Goal: Contribute content

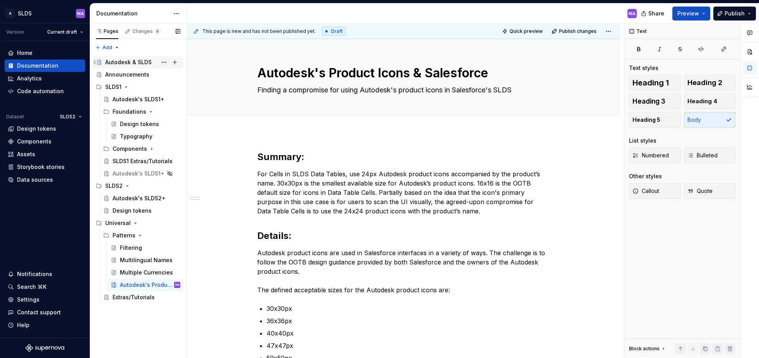
click at [127, 59] on div "Autodesk & SLDS" at bounding box center [128, 62] width 46 height 8
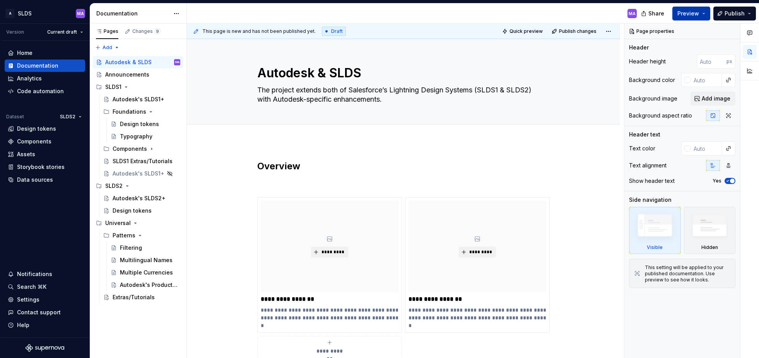
click at [704, 13] on button "Preview" at bounding box center [691, 14] width 38 height 14
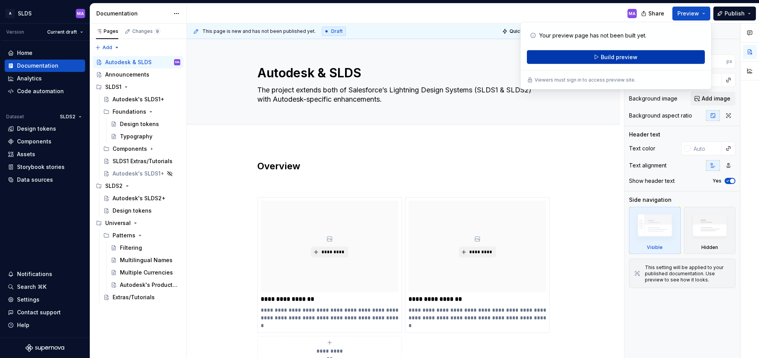
click at [659, 56] on button "Build preview" at bounding box center [616, 57] width 178 height 14
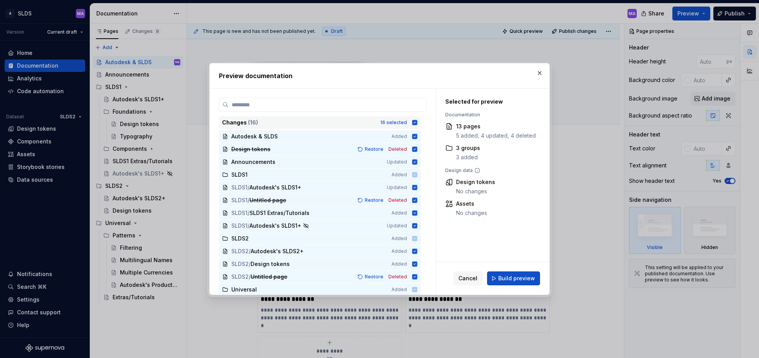
click at [418, 122] on icon at bounding box center [414, 122] width 6 height 6
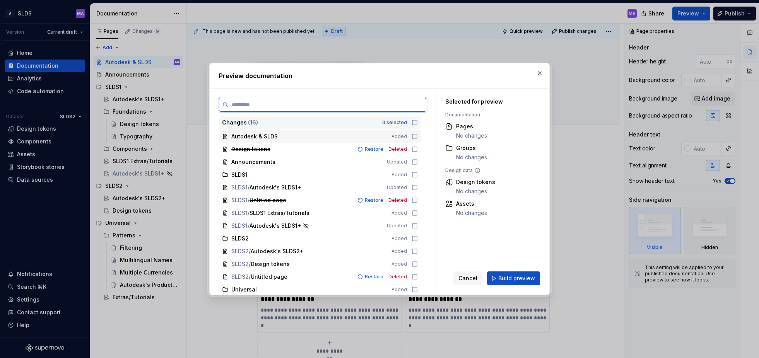
click at [418, 136] on icon at bounding box center [414, 136] width 6 height 6
click at [523, 278] on span "Build preview" at bounding box center [516, 279] width 37 height 8
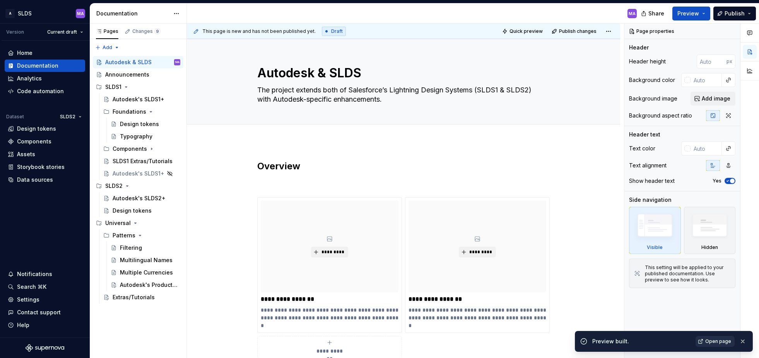
click at [720, 340] on span "Open page" at bounding box center [718, 341] width 26 height 6
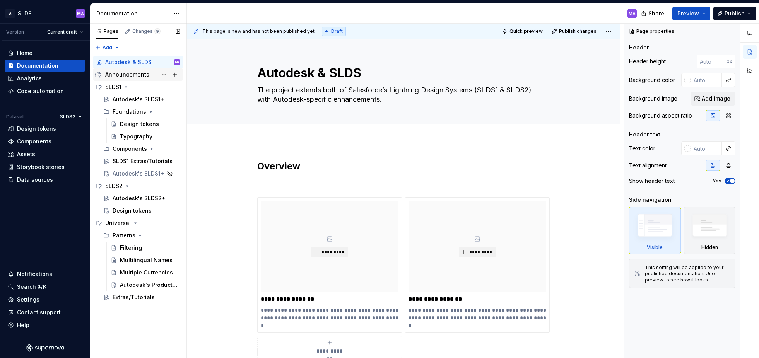
click at [147, 76] on div "Announcements" at bounding box center [127, 75] width 44 height 8
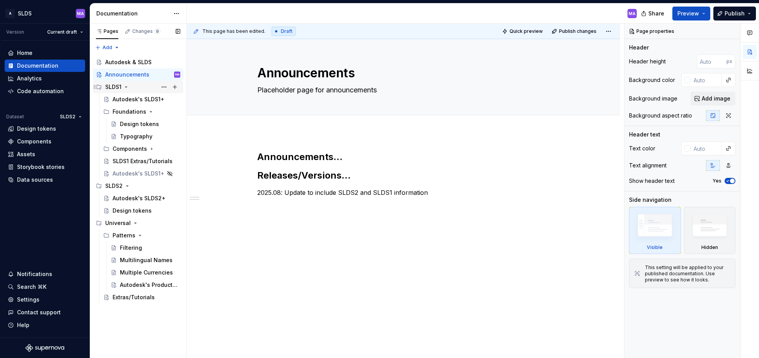
click at [106, 84] on div "SLDS1" at bounding box center [113, 87] width 16 height 8
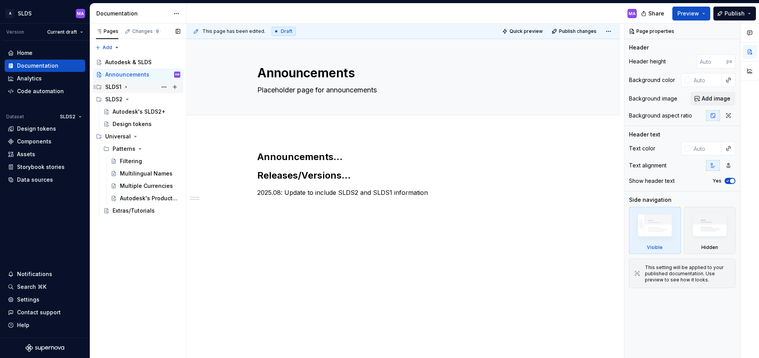
click at [127, 88] on icon "Page tree" at bounding box center [126, 87] width 6 height 6
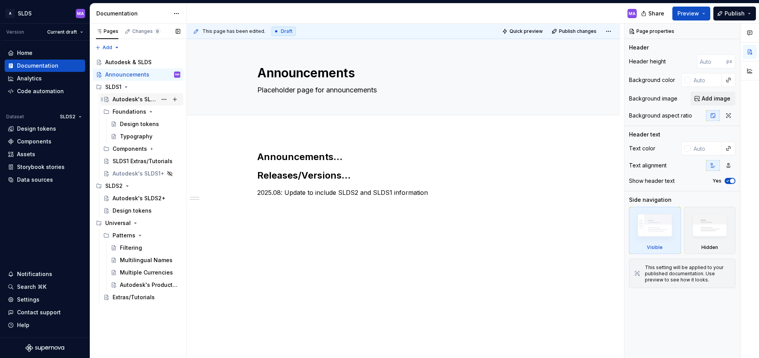
click at [129, 101] on div "Autodesk's SLDS1+" at bounding box center [135, 100] width 44 height 8
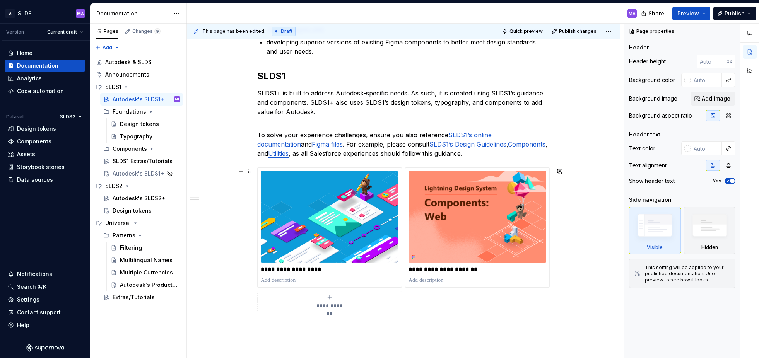
scroll to position [197, 0]
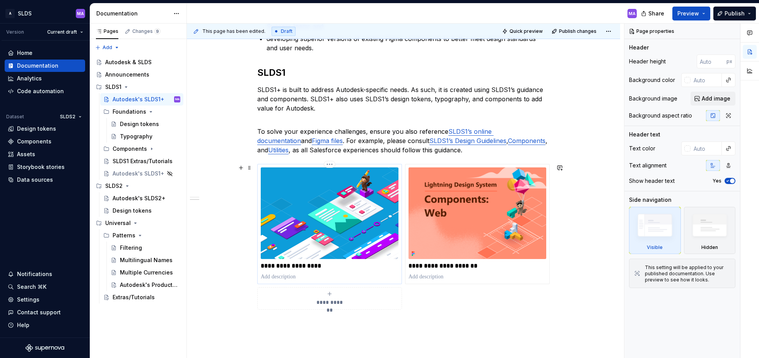
click at [354, 213] on img at bounding box center [330, 213] width 138 height 92
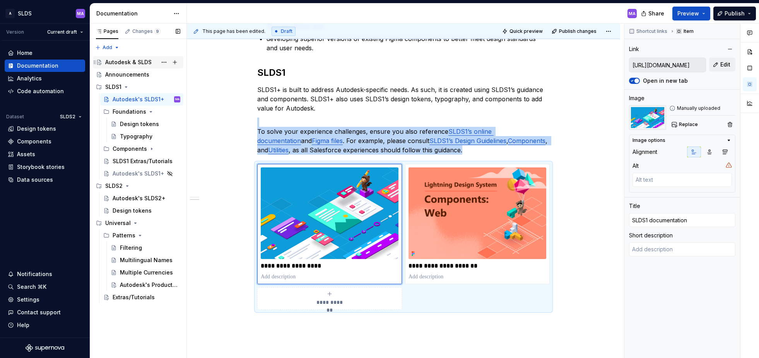
click at [119, 60] on div "Autodesk & SLDS" at bounding box center [128, 62] width 46 height 8
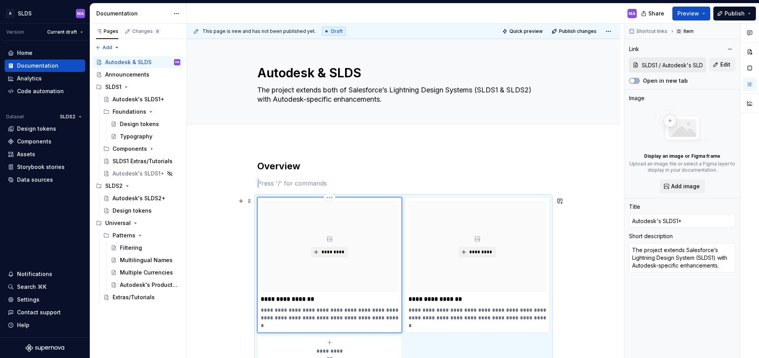
click at [367, 231] on div "*********" at bounding box center [330, 247] width 138 height 92
click at [689, 187] on span "Add image" at bounding box center [685, 186] width 29 height 8
type textarea "*"
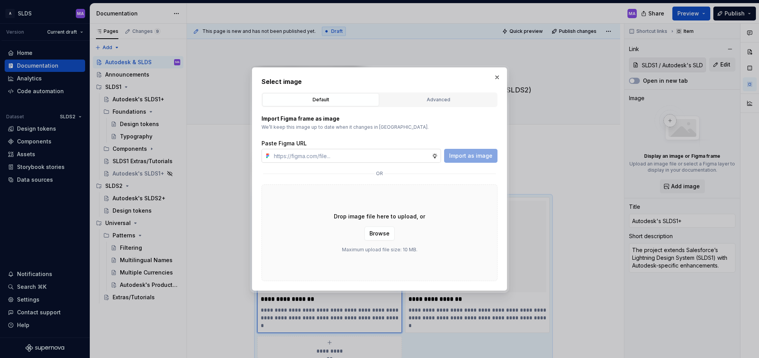
click at [375, 158] on input "text" at bounding box center [351, 156] width 161 height 14
type input "[URL][DOMAIN_NAME]"
click at [469, 156] on span "Import as image" at bounding box center [470, 156] width 43 height 8
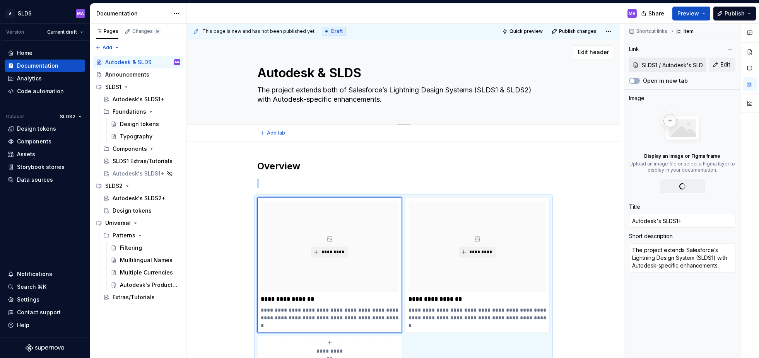
scroll to position [11, 0]
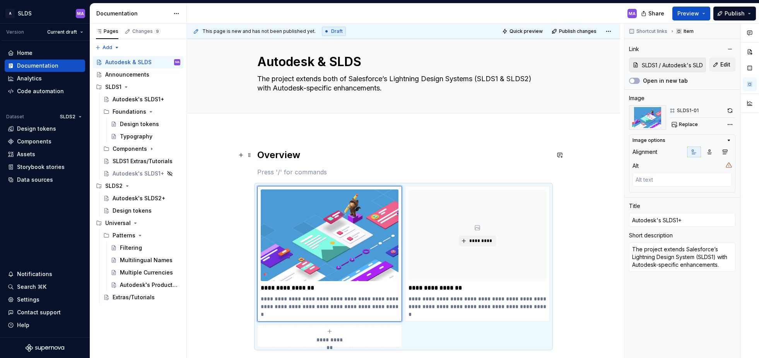
click at [343, 155] on h2 "Overview" at bounding box center [403, 155] width 292 height 12
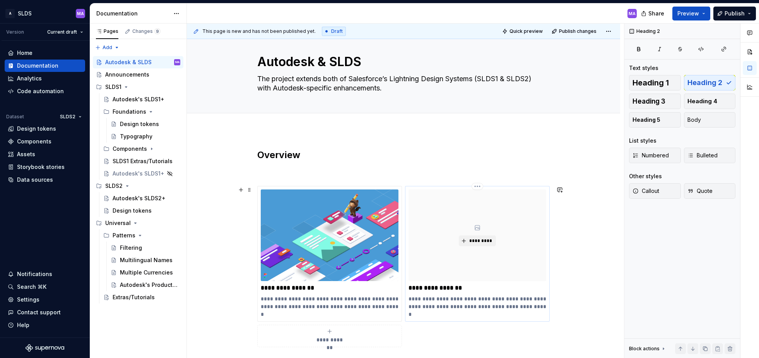
scroll to position [13, 0]
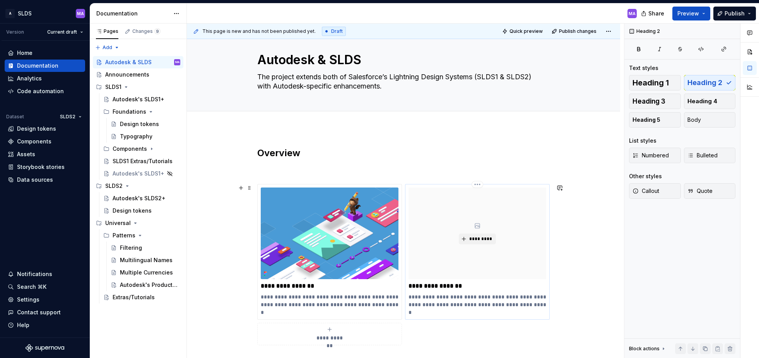
click at [496, 259] on div "*********" at bounding box center [477, 234] width 138 height 92
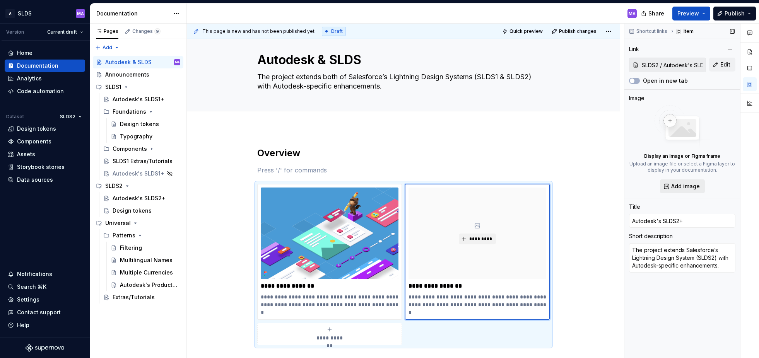
click at [692, 188] on span "Add image" at bounding box center [685, 186] width 29 height 8
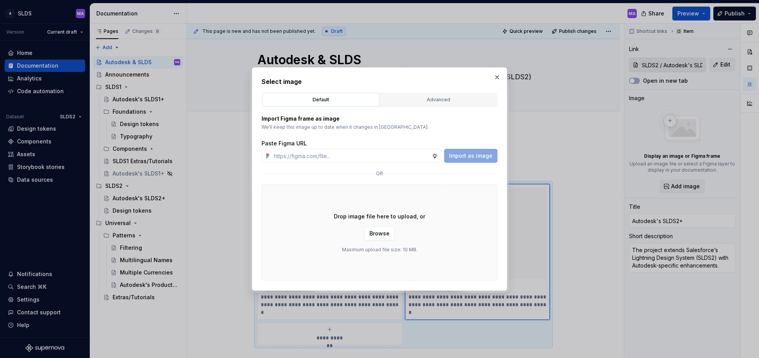
type textarea "*"
paste input "[URL][DOMAIN_NAME]"
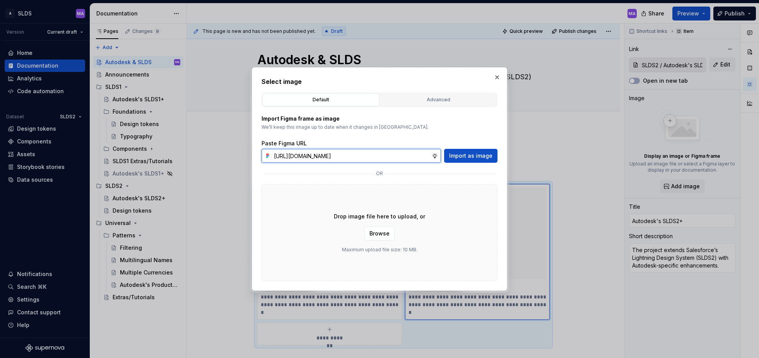
scroll to position [0, 232]
type input "[URL][DOMAIN_NAME]"
click at [489, 155] on span "Import as image" at bounding box center [470, 156] width 43 height 8
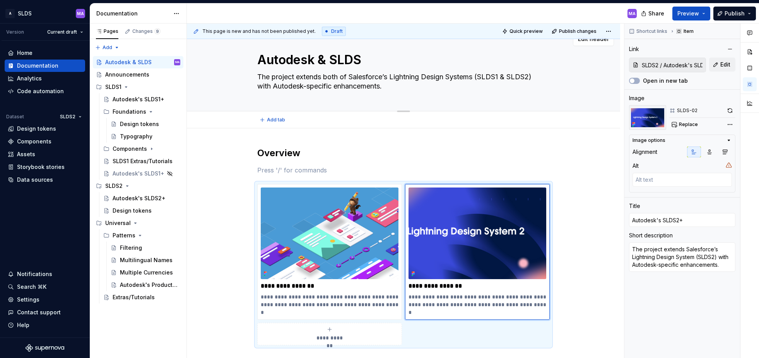
click at [578, 102] on div "Autodesk & SLDS The project extends both of Salesforce’s Lightning Design Syste…" at bounding box center [403, 68] width 371 height 85
click at [706, 12] on button "Preview" at bounding box center [691, 14] width 38 height 14
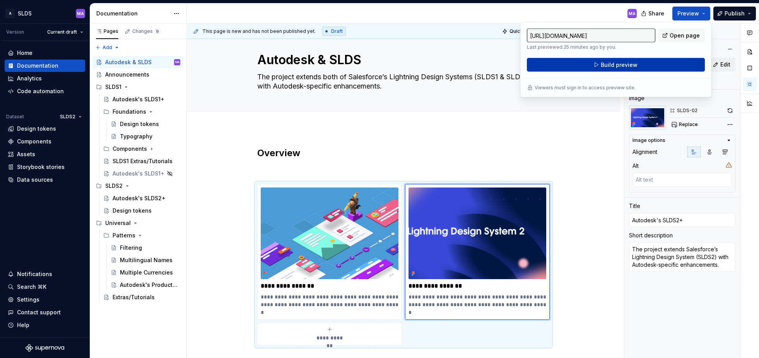
click at [597, 65] on button "Build preview" at bounding box center [616, 65] width 178 height 14
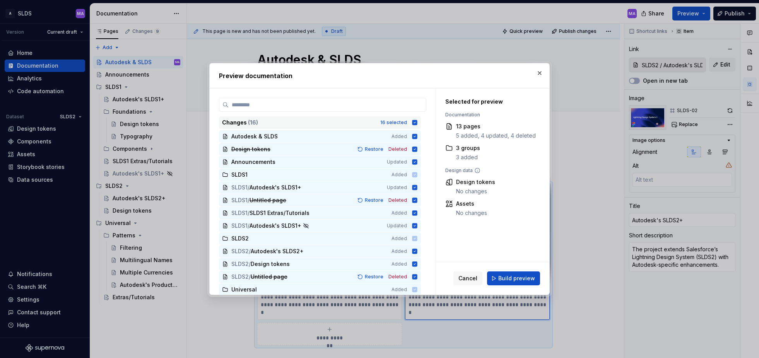
click at [417, 122] on icon at bounding box center [414, 122] width 5 height 5
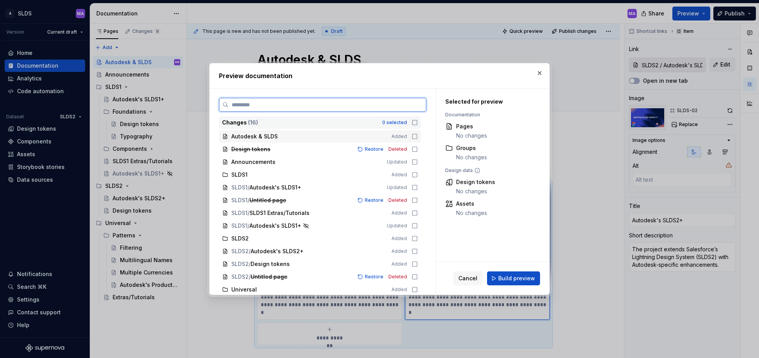
click at [418, 135] on icon at bounding box center [414, 136] width 6 height 6
click at [498, 278] on button "Build preview" at bounding box center [513, 278] width 53 height 14
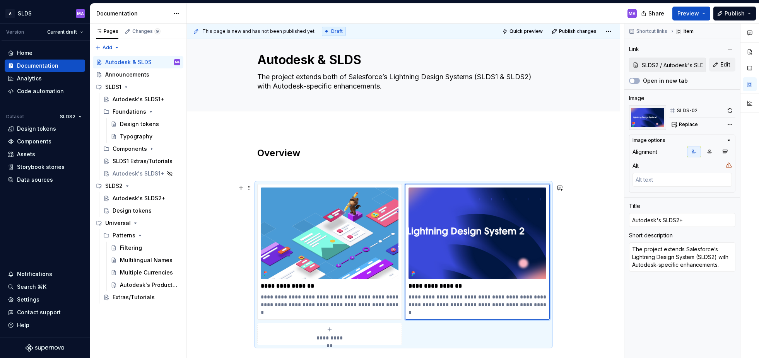
click at [611, 225] on div "**********" at bounding box center [403, 304] width 433 height 352
click at [704, 12] on button "Preview" at bounding box center [691, 14] width 38 height 14
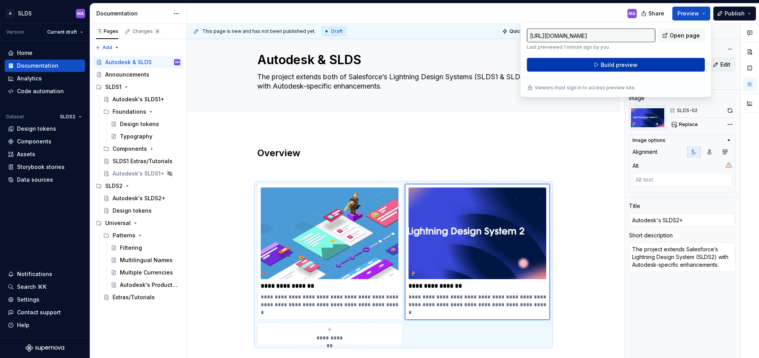
click at [600, 65] on button "Build preview" at bounding box center [616, 65] width 178 height 14
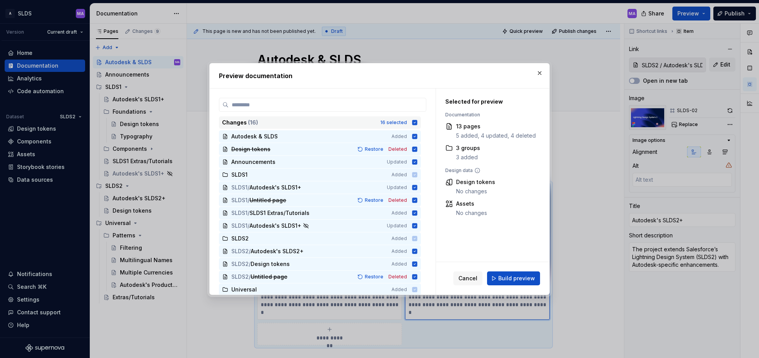
click at [417, 121] on icon at bounding box center [414, 122] width 5 height 5
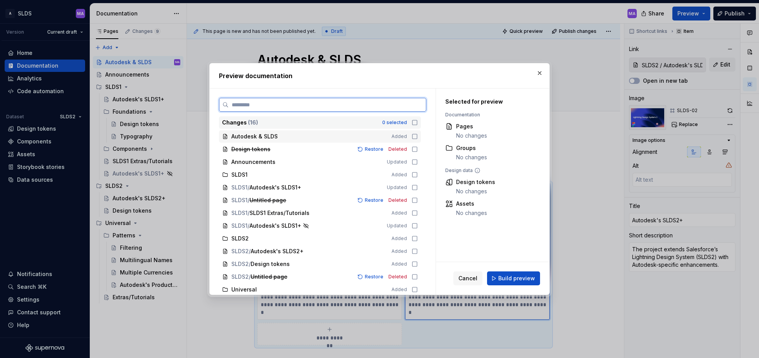
click at [418, 135] on icon at bounding box center [414, 136] width 6 height 6
drag, startPoint x: 519, startPoint y: 276, endPoint x: 528, endPoint y: 273, distance: 9.4
click at [519, 276] on span "Build preview" at bounding box center [516, 279] width 37 height 8
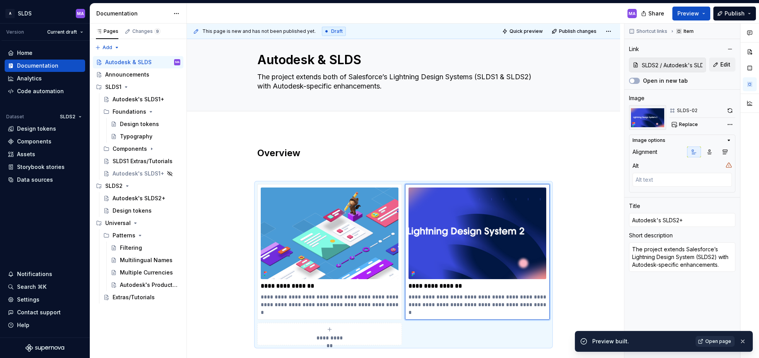
click at [723, 341] on span "Open page" at bounding box center [718, 341] width 26 height 6
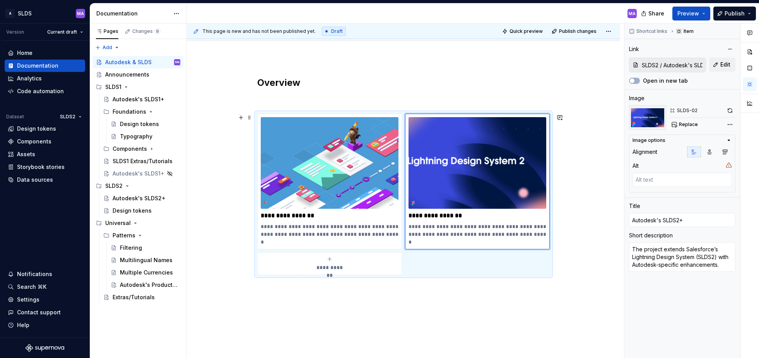
scroll to position [83, 0]
click at [394, 13] on div "MA" at bounding box center [415, 13] width 456 height 20
click at [113, 31] on div "Pages" at bounding box center [107, 31] width 22 height 6
click at [138, 31] on div "Changes 9" at bounding box center [146, 31] width 28 height 6
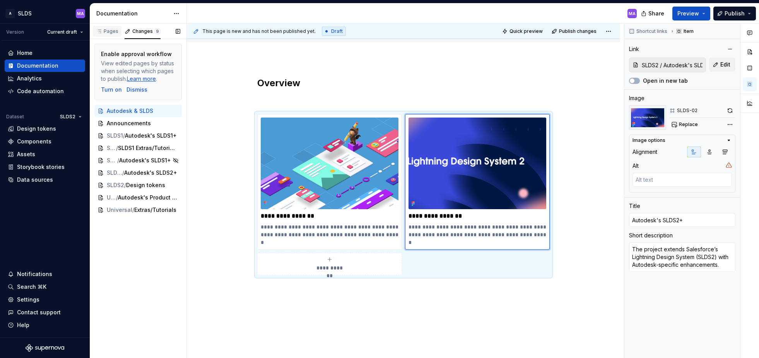
click at [107, 31] on div "Pages" at bounding box center [107, 31] width 22 height 6
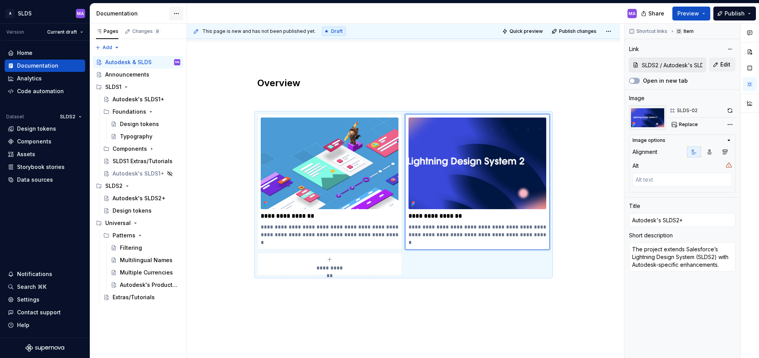
click at [176, 13] on html "A SLDS MA Version Current draft Home Documentation Analytics Code automation Da…" at bounding box center [379, 179] width 759 height 358
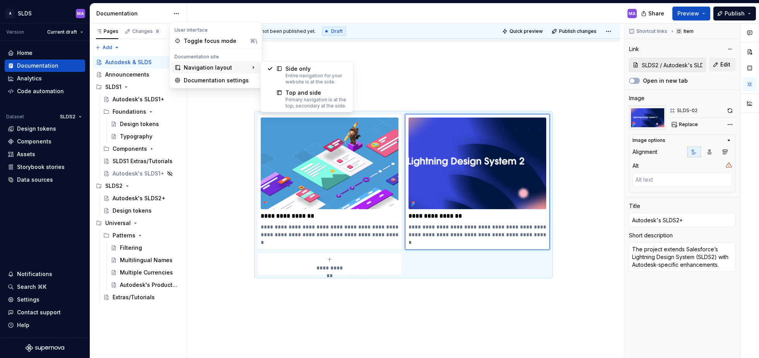
click at [464, 83] on html "A SLDS MA Version Current draft Home Documentation Analytics Code automation Da…" at bounding box center [379, 179] width 759 height 358
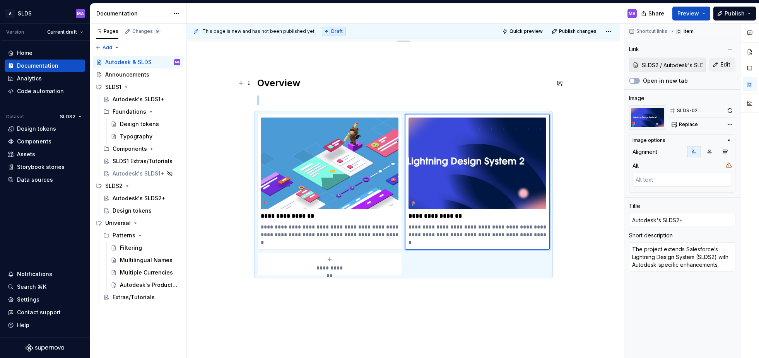
scroll to position [0, 0]
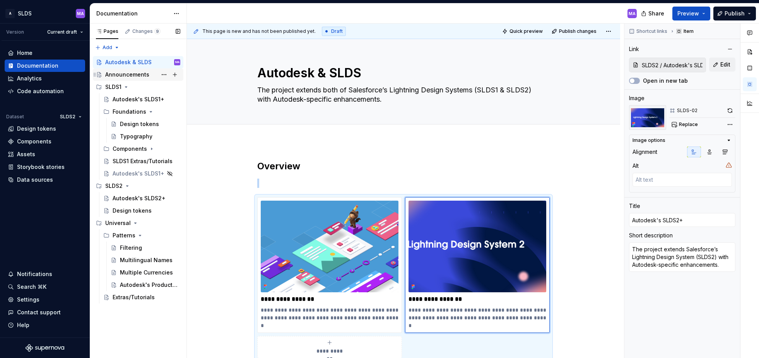
click at [119, 72] on div "Announcements" at bounding box center [127, 75] width 44 height 8
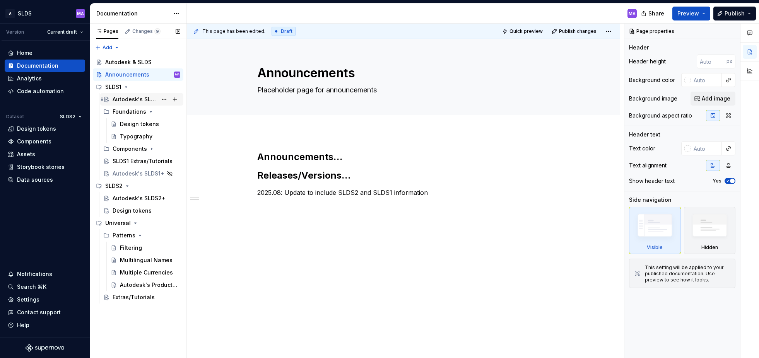
click at [125, 98] on div "Autodesk's SLDS1+" at bounding box center [135, 100] width 44 height 8
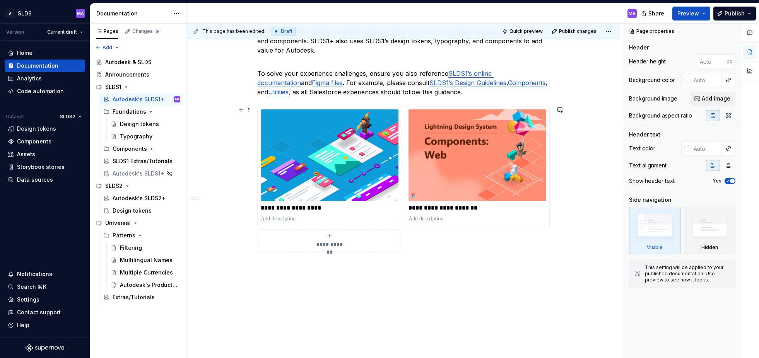
scroll to position [253, 0]
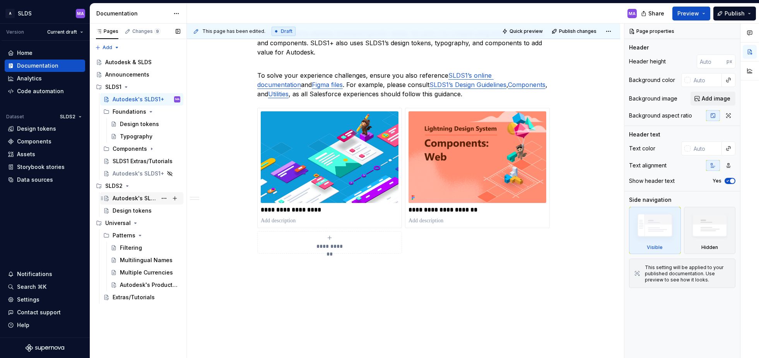
click at [119, 198] on div "Autodesk's SLDS2+" at bounding box center [135, 198] width 44 height 8
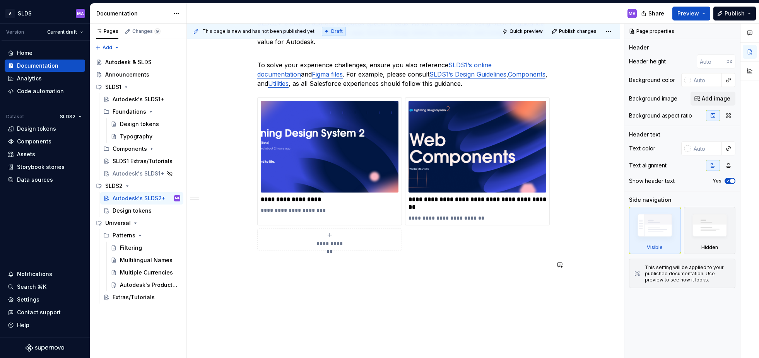
scroll to position [292, 0]
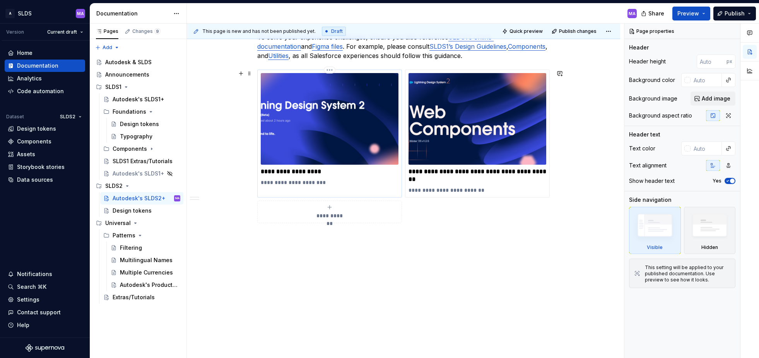
click at [299, 182] on p "**********" at bounding box center [330, 183] width 138 height 8
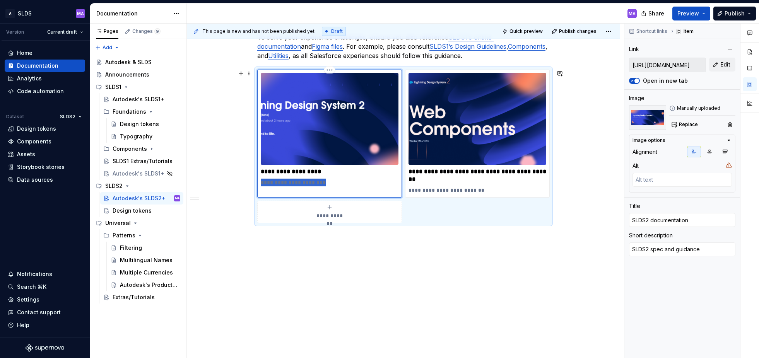
click at [299, 182] on p "**********" at bounding box center [330, 183] width 138 height 8
click at [128, 99] on div "Autodesk's SLDS1+" at bounding box center [135, 100] width 44 height 8
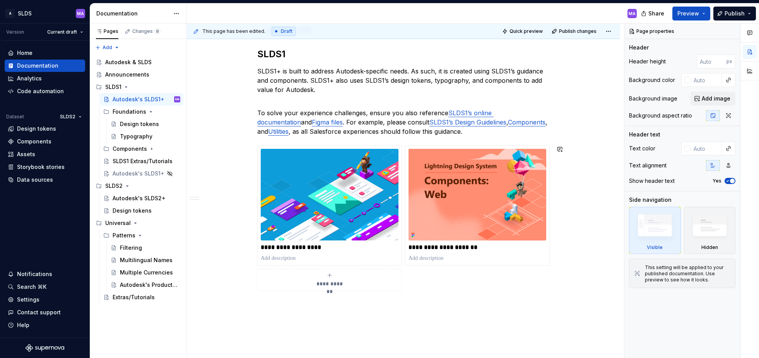
scroll to position [284, 0]
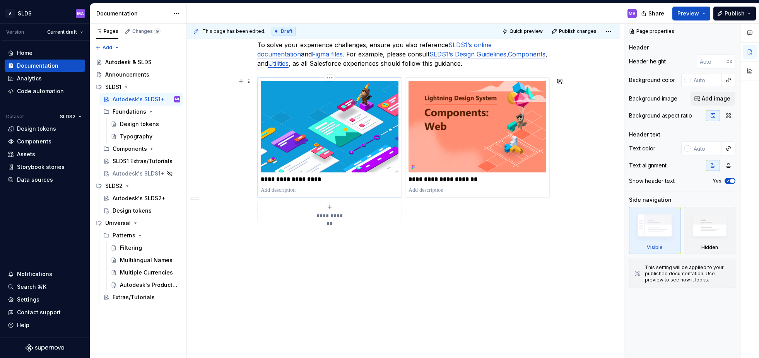
click at [308, 192] on p at bounding box center [330, 190] width 138 height 8
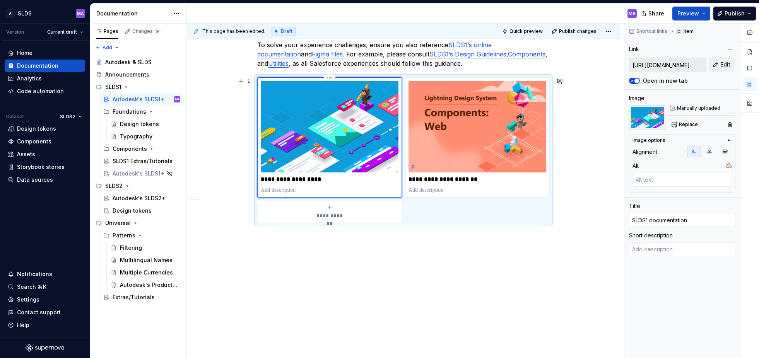
paste div
type textarea "*"
type textarea "SLDS2 spec and guidance"
click at [278, 191] on p "**********" at bounding box center [330, 190] width 138 height 8
type textarea "*"
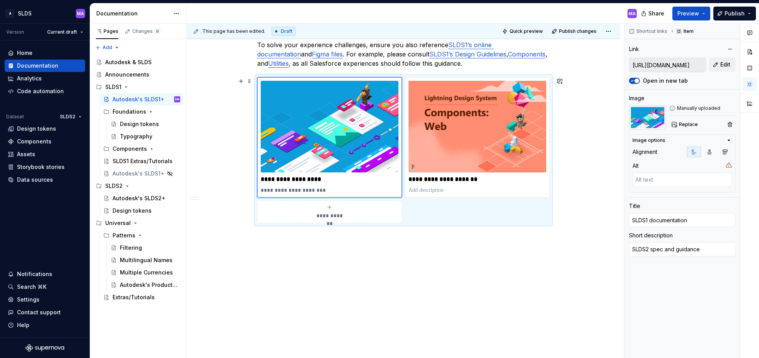
type textarea "SLDS1 spec and guidance"
click at [426, 273] on div "**********" at bounding box center [403, 108] width 433 height 501
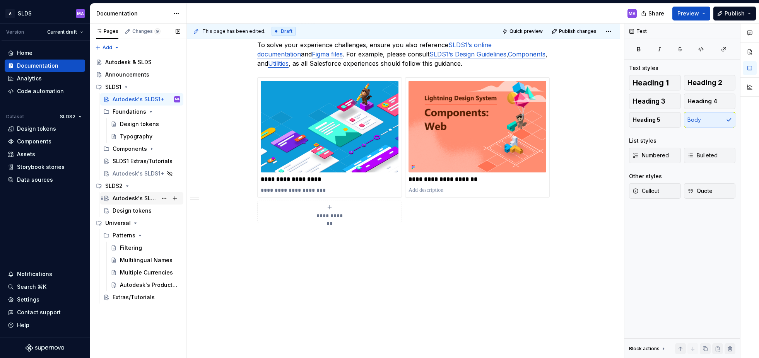
click at [135, 197] on div "Autodesk's SLDS2+" at bounding box center [135, 198] width 44 height 8
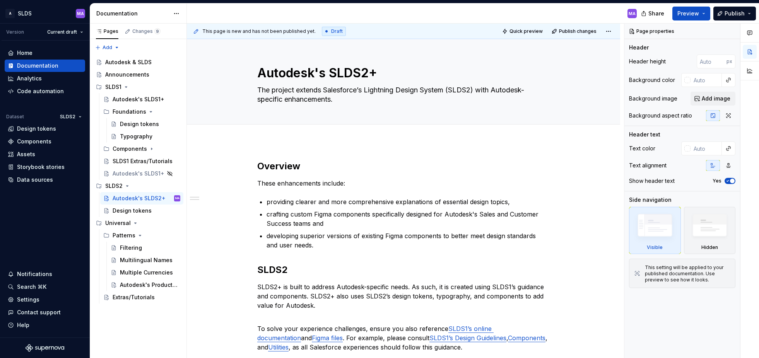
scroll to position [292, 0]
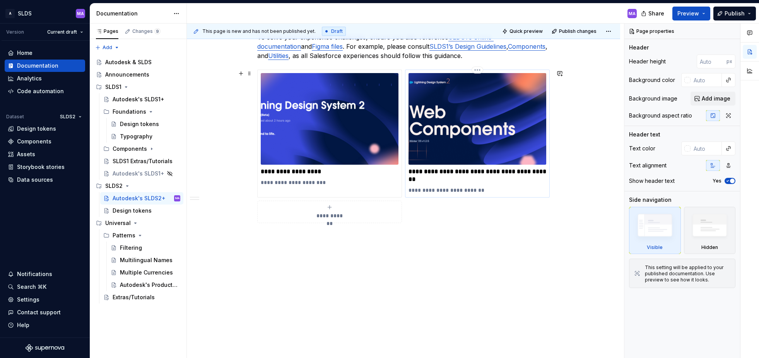
click at [477, 191] on p "**********" at bounding box center [477, 190] width 138 height 8
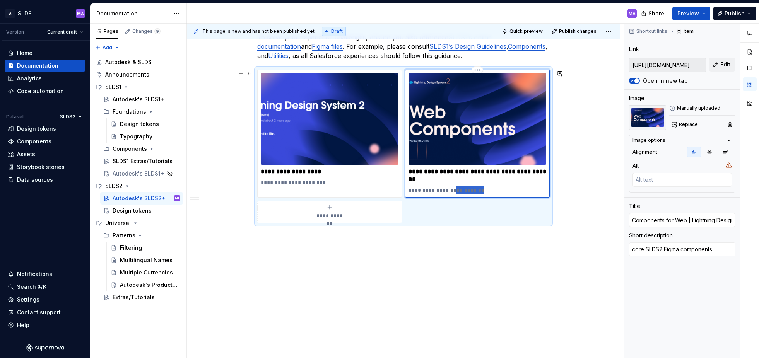
click at [477, 191] on p "**********" at bounding box center [477, 190] width 138 height 8
click at [517, 273] on div "**********" at bounding box center [403, 104] width 433 height 508
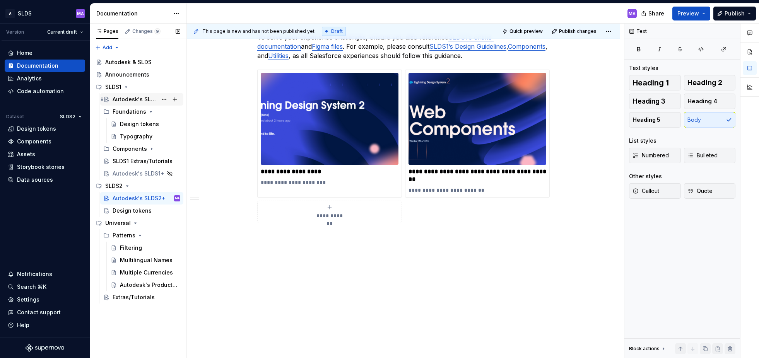
click at [126, 100] on div "Autodesk's SLDS1+" at bounding box center [135, 100] width 44 height 8
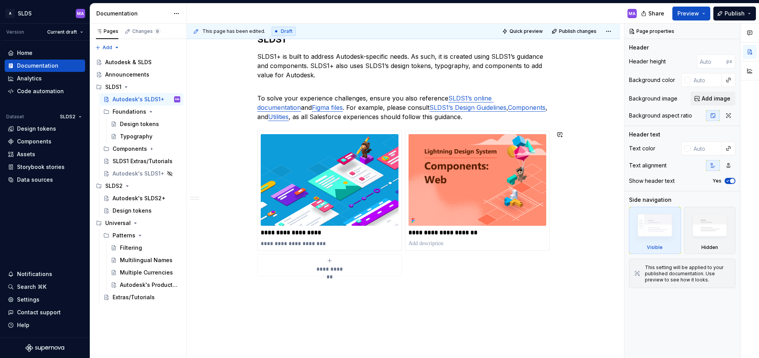
scroll to position [284, 0]
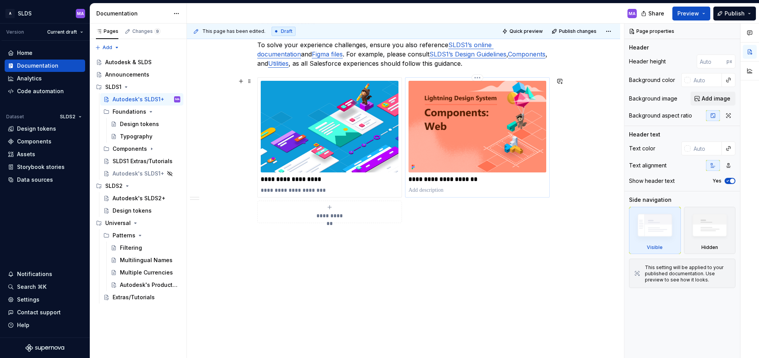
click at [460, 192] on p at bounding box center [477, 190] width 138 height 8
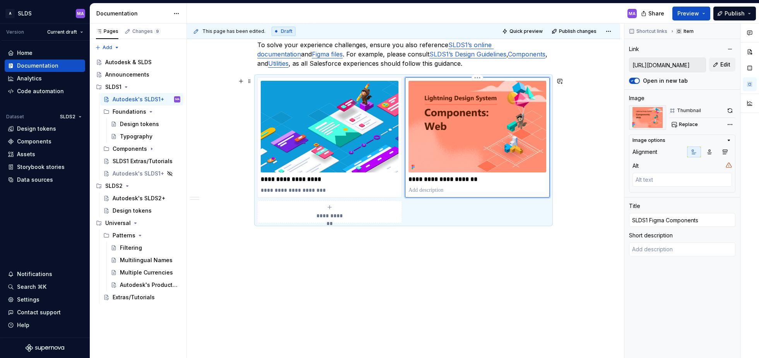
paste div
type textarea "*"
type textarea "core SLDS2 Figma components"
click at [440, 191] on p "**********" at bounding box center [477, 190] width 138 height 8
type textarea "*"
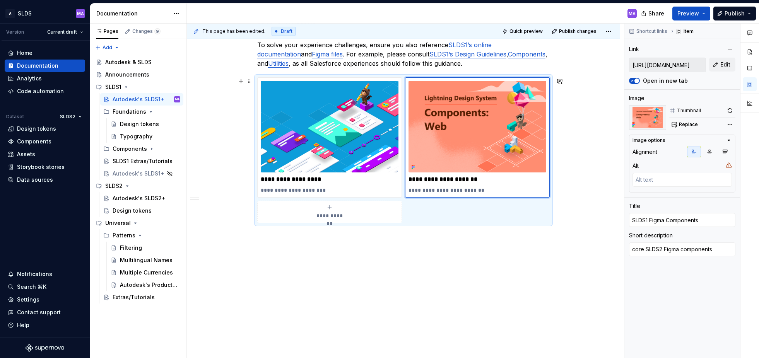
type textarea "core SLDS Figma components"
type textarea "*"
type textarea "core SLDS1 Figma components"
click at [544, 274] on div "**********" at bounding box center [403, 108] width 433 height 501
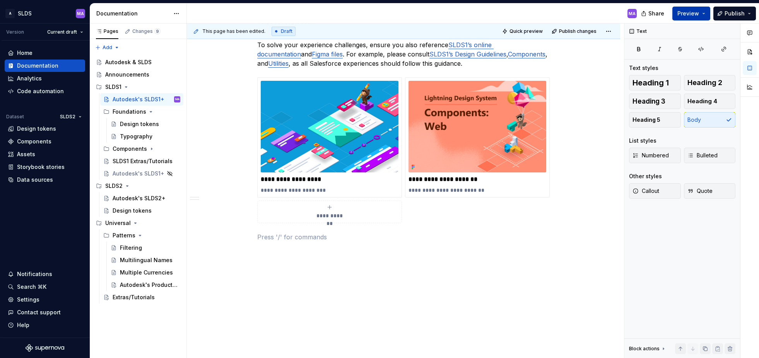
click at [705, 12] on button "Preview" at bounding box center [691, 14] width 38 height 14
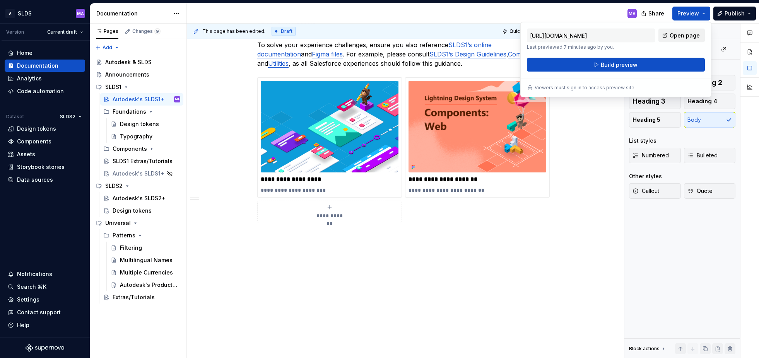
click at [683, 36] on span "Open page" at bounding box center [684, 36] width 30 height 8
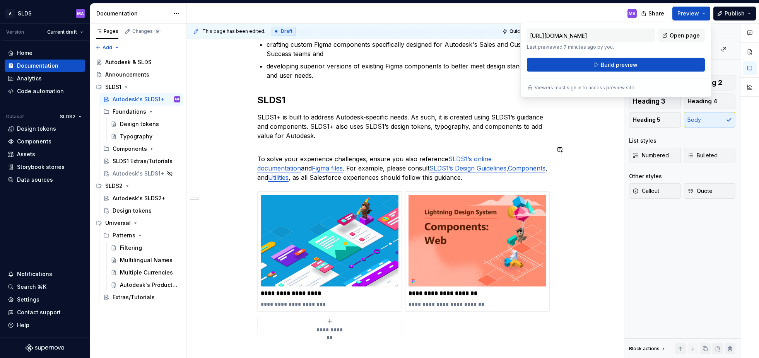
scroll to position [22, 0]
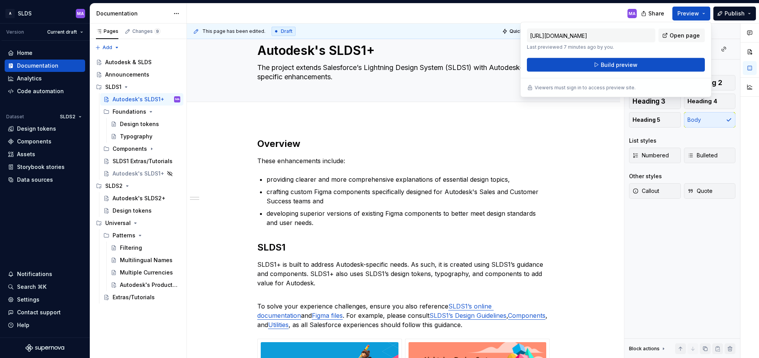
click at [589, 14] on div "MA" at bounding box center [415, 13] width 456 height 20
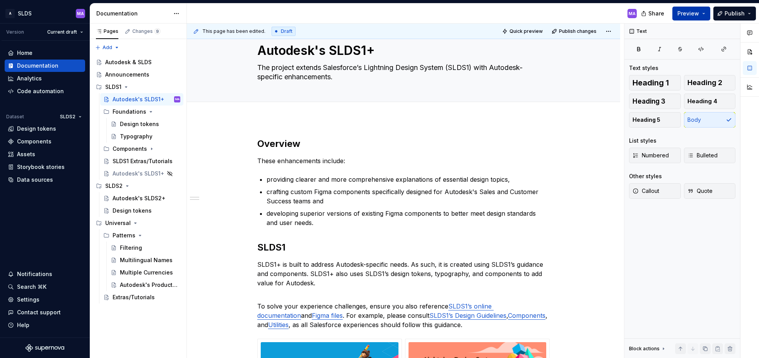
click at [704, 13] on button "Preview" at bounding box center [691, 14] width 38 height 14
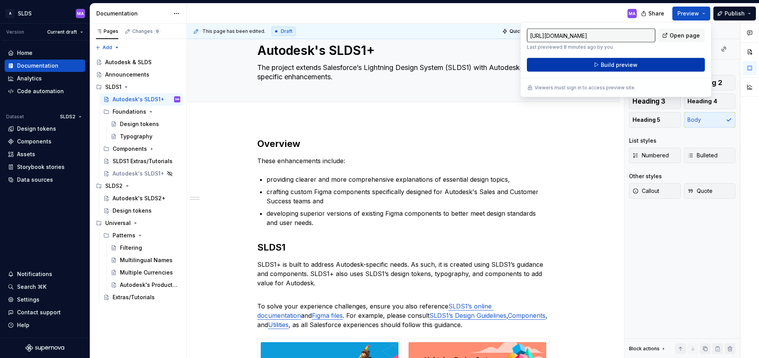
click at [629, 63] on span "Build preview" at bounding box center [618, 65] width 37 height 8
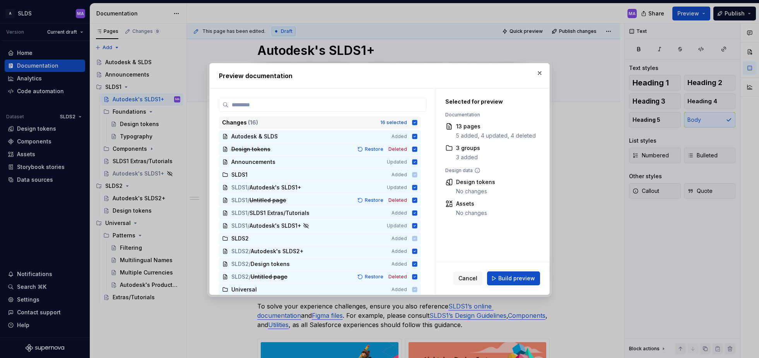
click at [417, 120] on icon at bounding box center [414, 122] width 5 height 5
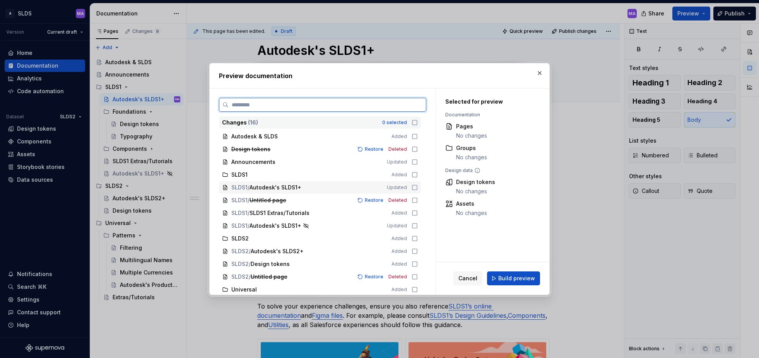
click at [418, 188] on icon at bounding box center [414, 187] width 6 height 6
drag, startPoint x: 519, startPoint y: 278, endPoint x: 545, endPoint y: 268, distance: 27.5
click at [518, 278] on span "Build preview" at bounding box center [516, 279] width 37 height 8
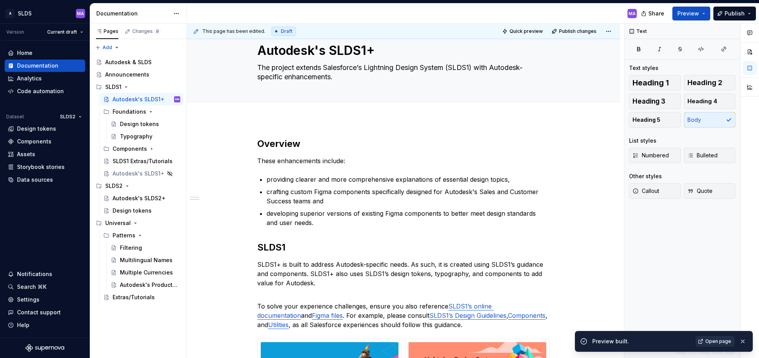
click at [718, 343] on span "Open page" at bounding box center [718, 341] width 26 height 6
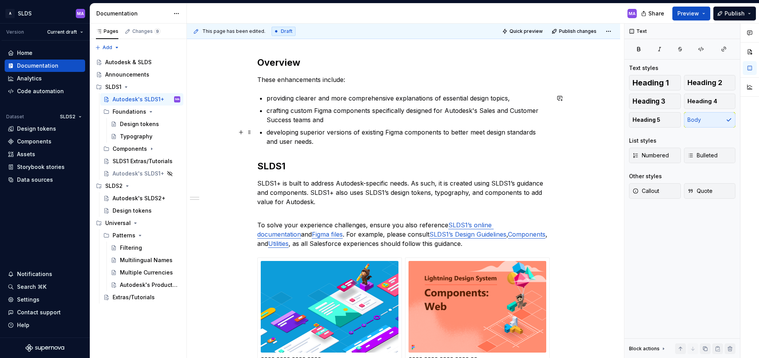
scroll to position [134, 0]
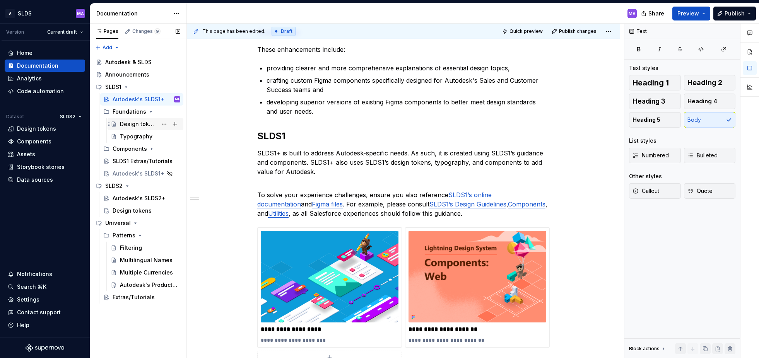
click at [141, 124] on div "Design tokens" at bounding box center [138, 124] width 37 height 8
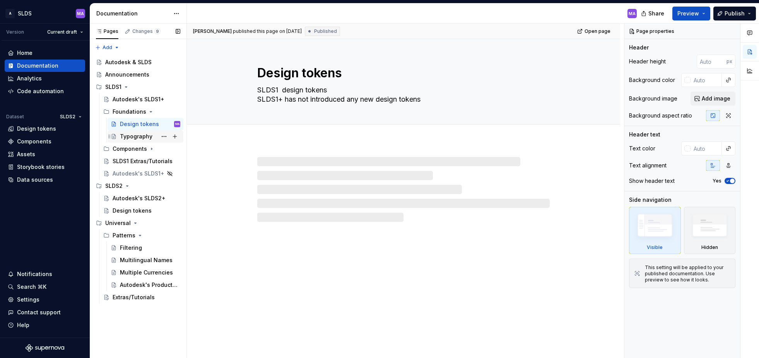
click at [133, 139] on div "Typography" at bounding box center [136, 137] width 32 height 8
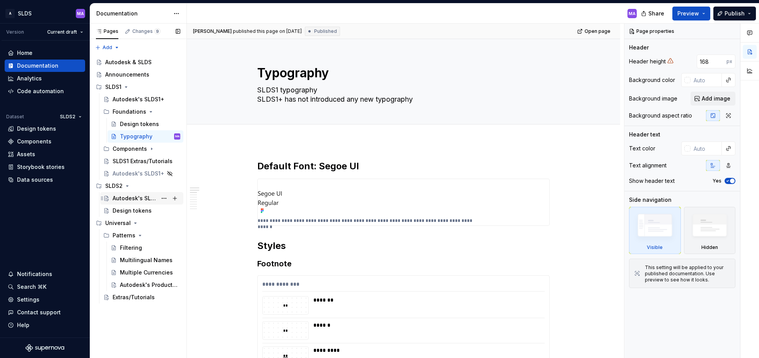
click at [128, 199] on div "Autodesk's SLDS2+" at bounding box center [135, 198] width 44 height 8
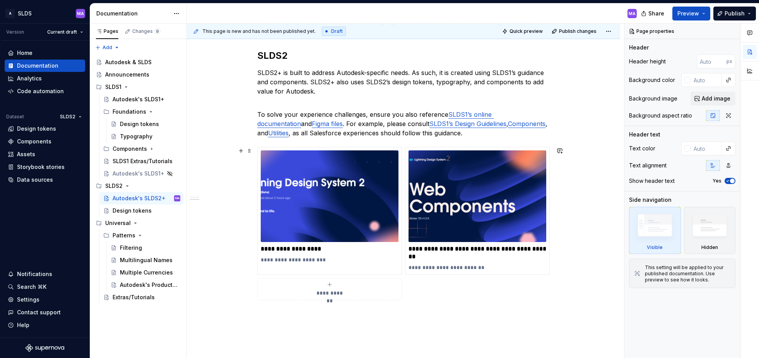
scroll to position [215, 0]
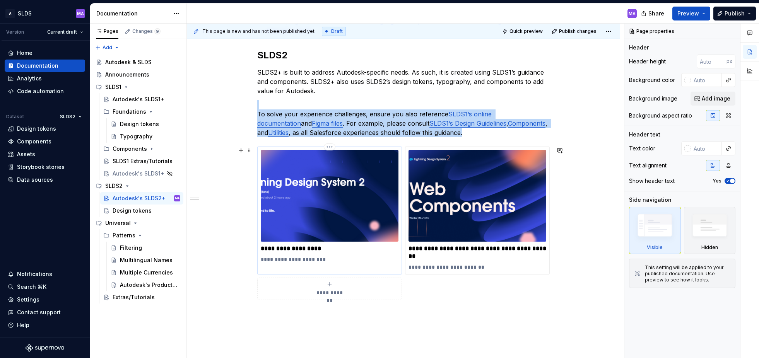
click at [325, 220] on img at bounding box center [330, 196] width 138 height 92
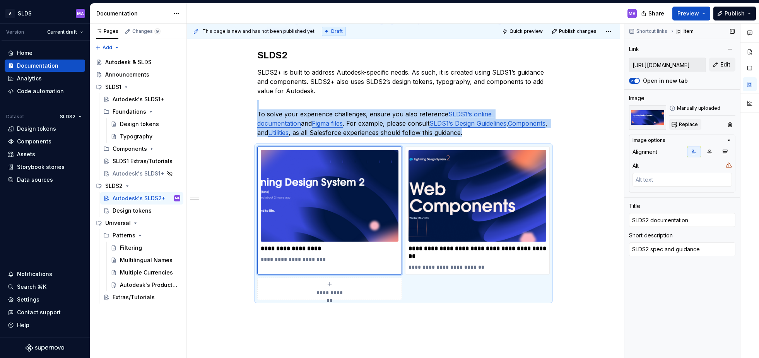
click at [692, 123] on span "Replace" at bounding box center [688, 124] width 19 height 6
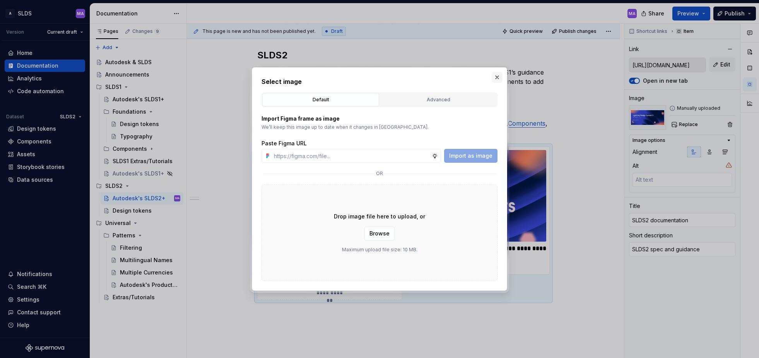
click at [496, 77] on button "button" at bounding box center [496, 77] width 11 height 11
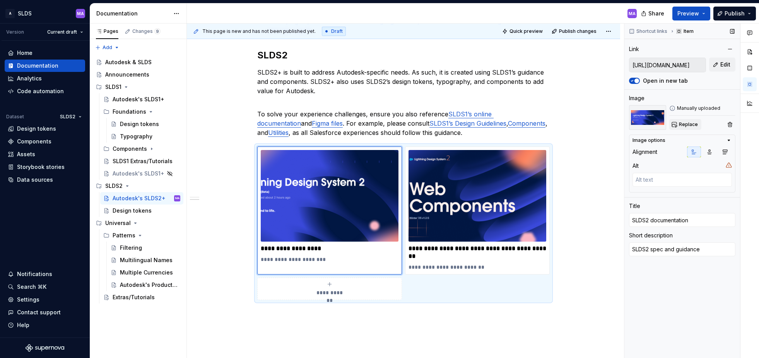
click at [684, 126] on span "Replace" at bounding box center [688, 124] width 19 height 6
type textarea "*"
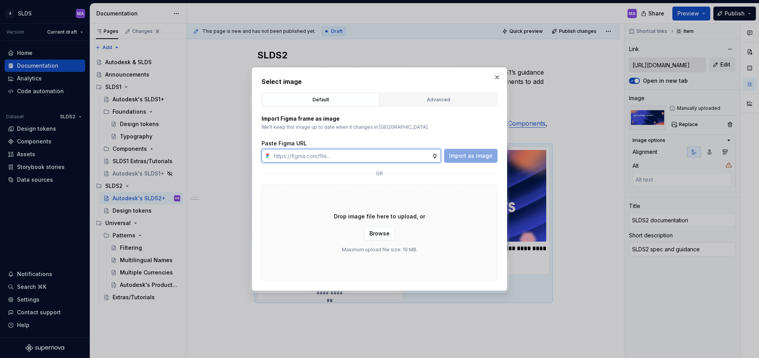
click at [333, 155] on input "text" at bounding box center [351, 156] width 161 height 14
paste input "[URL][DOMAIN_NAME]"
type input "[URL][DOMAIN_NAME]"
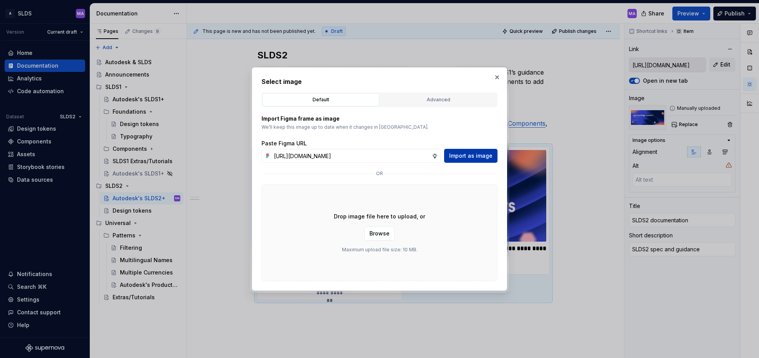
scroll to position [0, 0]
click at [475, 159] on span "Import as image" at bounding box center [470, 156] width 43 height 8
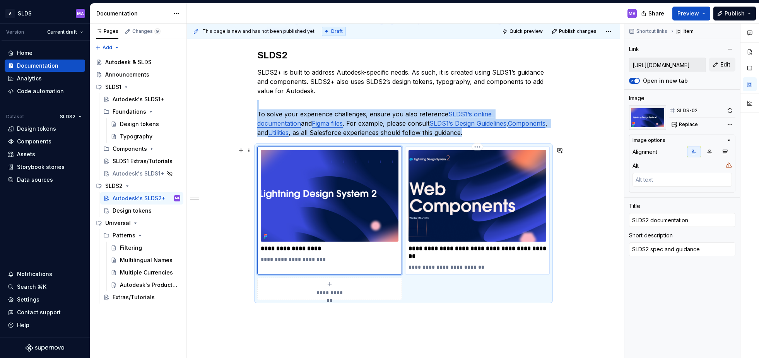
type textarea "*"
type input "[URL][DOMAIN_NAME]"
type input "Components for Web | Lightning Design System v2"
type textarea "core SLDS2 Figma components"
click at [493, 203] on img at bounding box center [477, 196] width 138 height 92
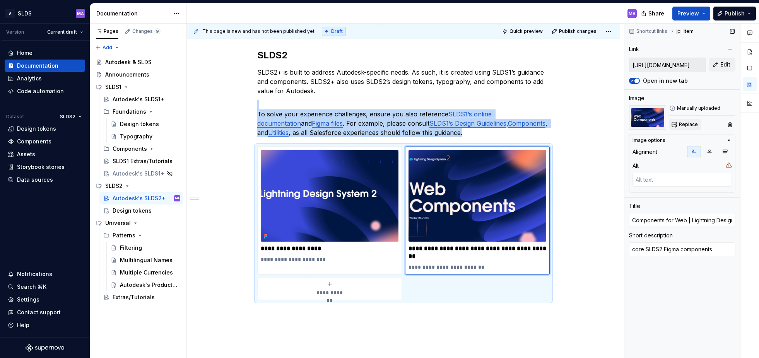
click at [680, 125] on span "Replace" at bounding box center [688, 124] width 19 height 6
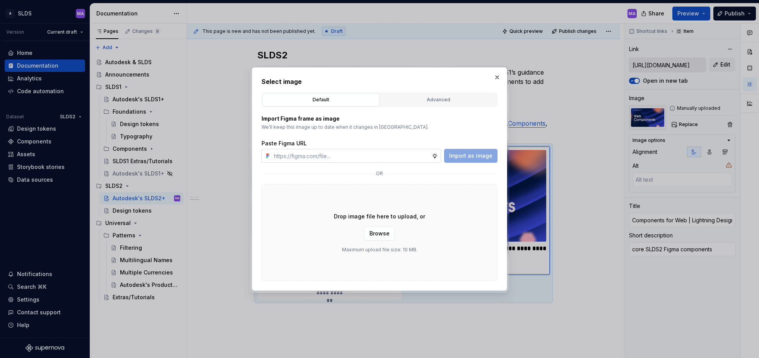
type textarea "*"
click at [357, 157] on input "text" at bounding box center [351, 156] width 161 height 14
type input "[URL][DOMAIN_NAME]"
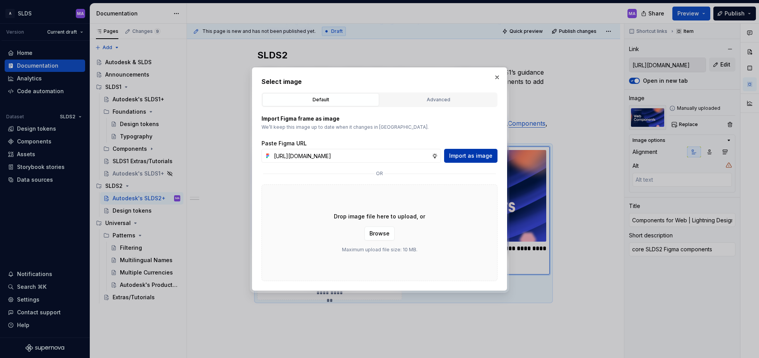
click at [478, 156] on span "Import as image" at bounding box center [470, 156] width 43 height 8
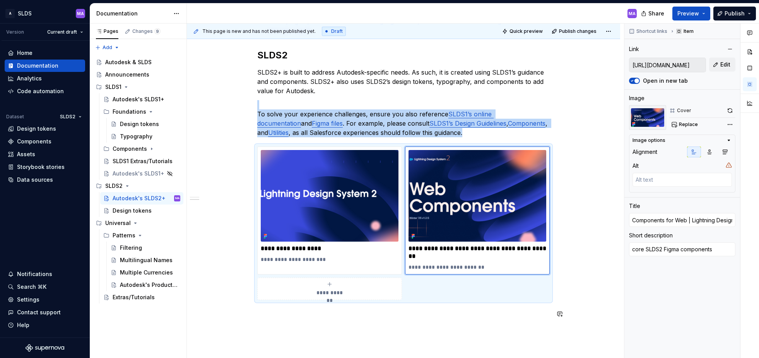
click at [505, 321] on div "**********" at bounding box center [403, 136] width 292 height 382
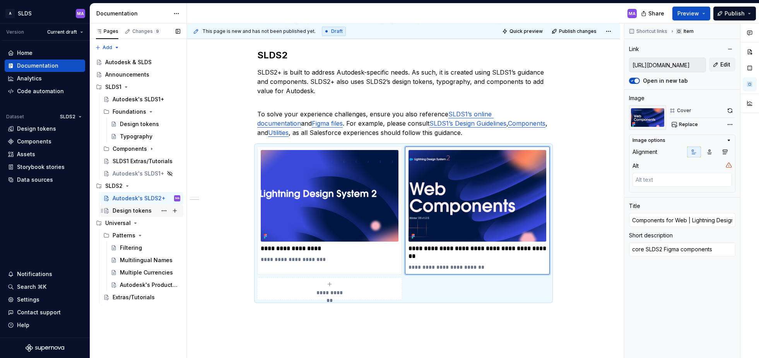
click at [142, 211] on div "Design tokens" at bounding box center [132, 211] width 39 height 8
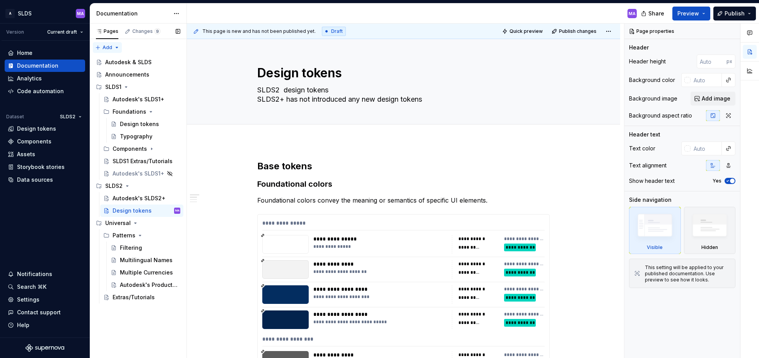
click at [116, 46] on div "Pages Changes 9 Add Accessibility guide for tree Page tree. Navigate the tree w…" at bounding box center [138, 191] width 97 height 335
type textarea "*"
click at [120, 77] on div "New group" at bounding box center [132, 75] width 50 height 8
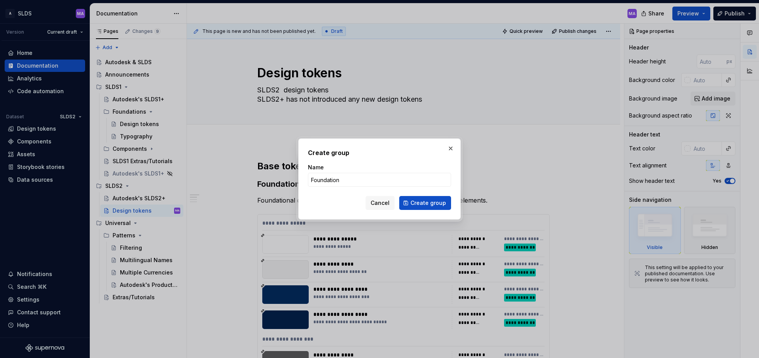
type input "Foundations"
click button "Create group" at bounding box center [425, 203] width 52 height 14
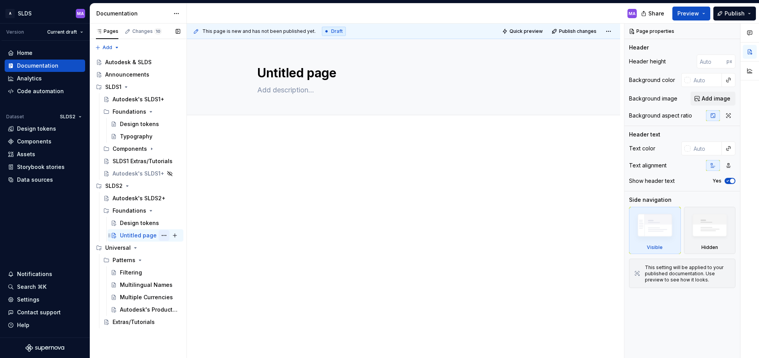
click at [165, 235] on button "Page tree" at bounding box center [164, 235] width 11 height 11
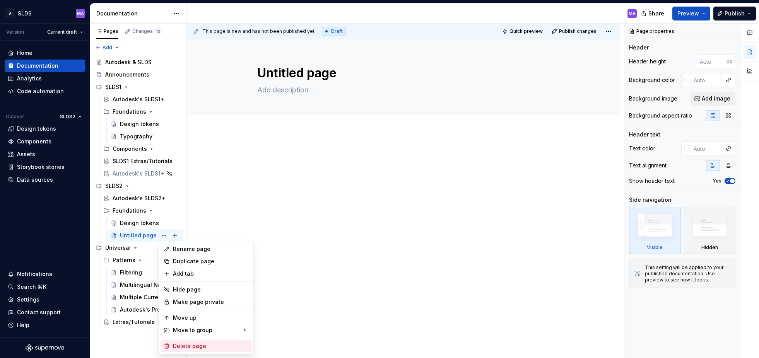
click at [198, 344] on div "Delete page" at bounding box center [211, 346] width 76 height 8
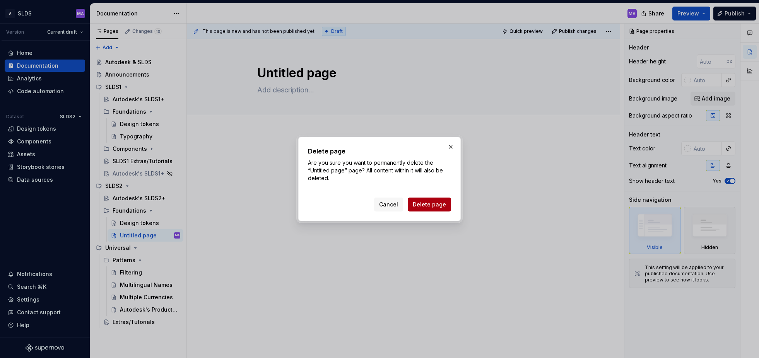
click at [433, 206] on span "Delete page" at bounding box center [429, 205] width 33 height 8
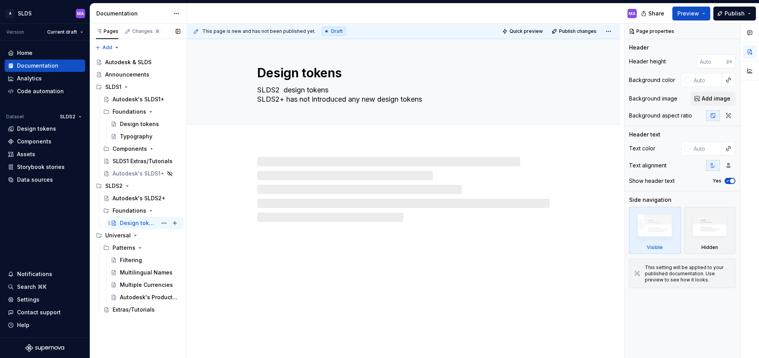
click at [133, 223] on div "Design tokens" at bounding box center [138, 223] width 37 height 8
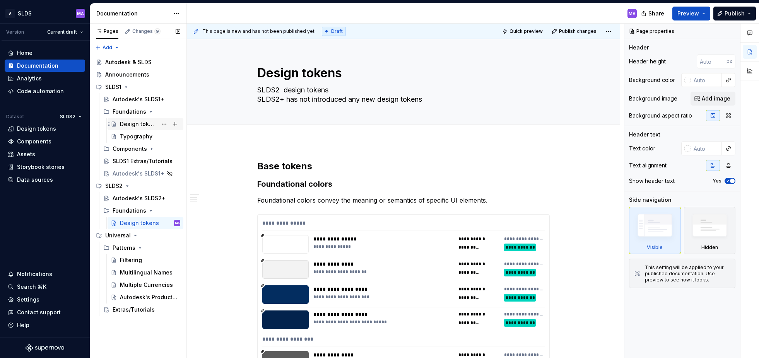
click at [143, 124] on div "Design tokens" at bounding box center [138, 124] width 37 height 8
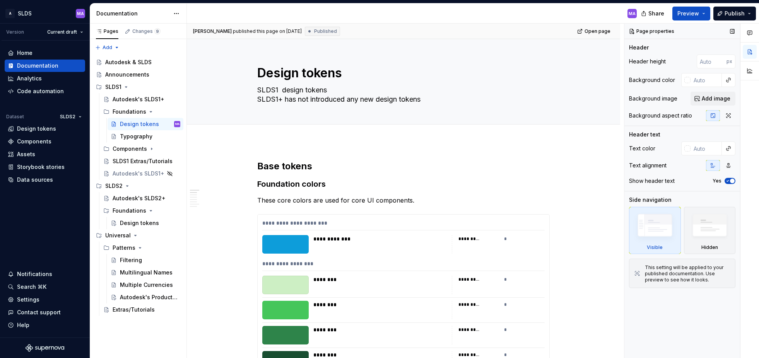
click at [728, 180] on icon "button" at bounding box center [727, 181] width 6 height 5
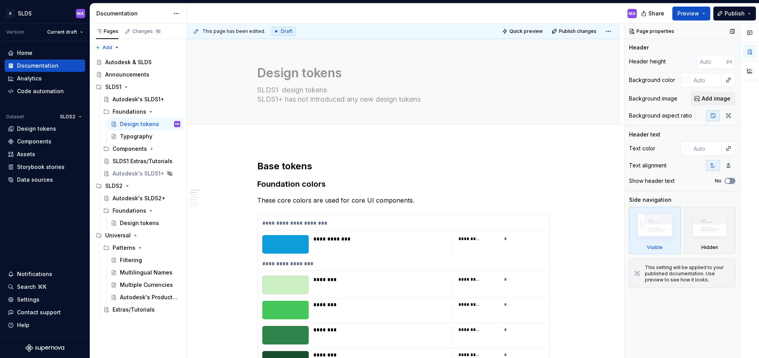
click at [729, 180] on span "button" at bounding box center [727, 181] width 5 height 5
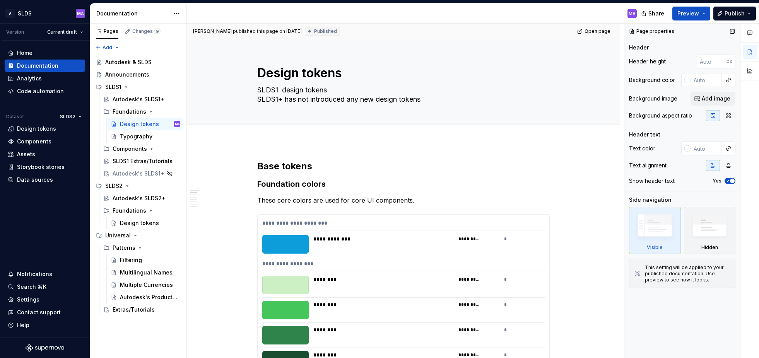
click at [729, 180] on icon "button" at bounding box center [727, 181] width 6 height 5
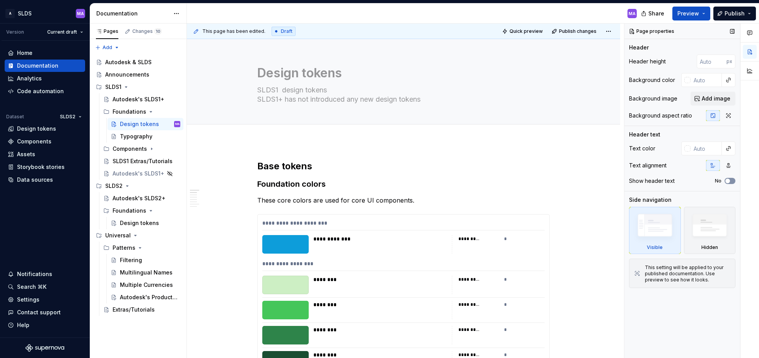
click at [729, 180] on span "button" at bounding box center [727, 181] width 5 height 5
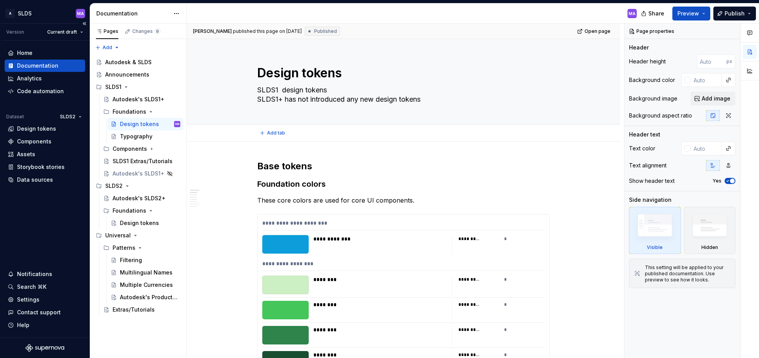
type textarea "*"
type button "on"
type textarea "*"
